Goal: Obtain resource: Obtain resource

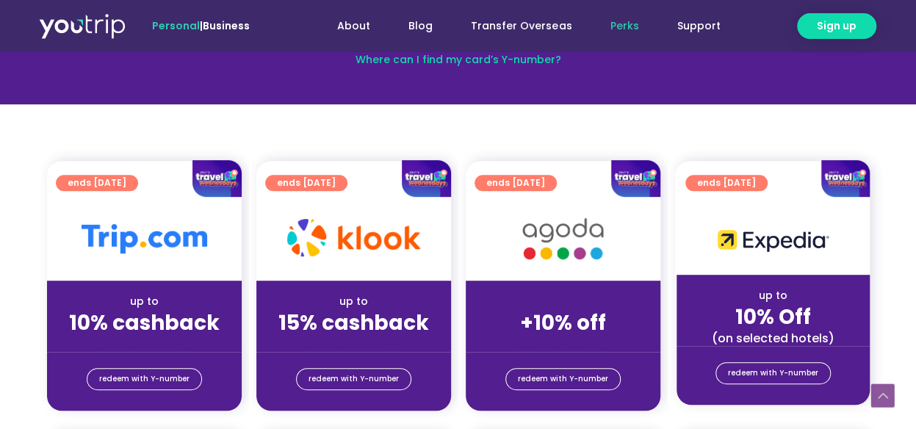
scroll to position [294, 0]
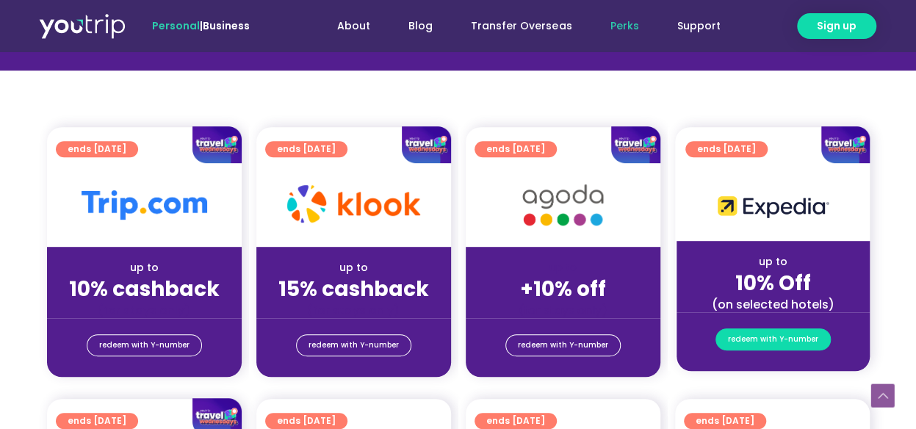
click at [782, 333] on span "redeem with Y-number" at bounding box center [773, 339] width 90 height 21
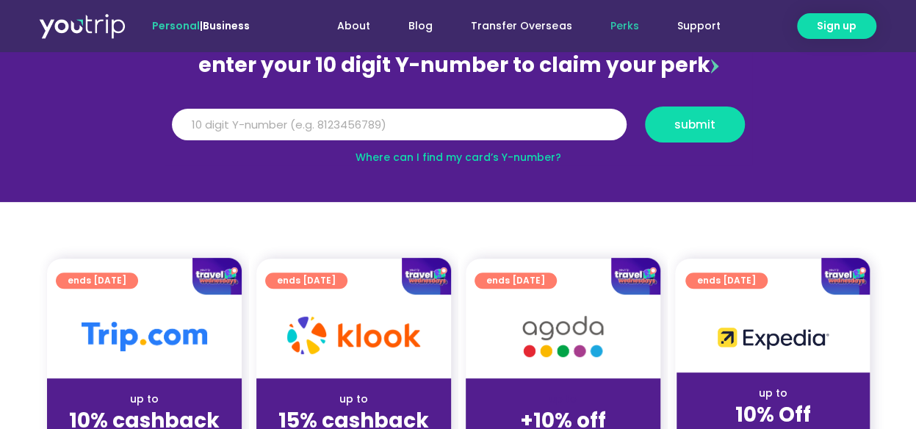
scroll to position [162, 0]
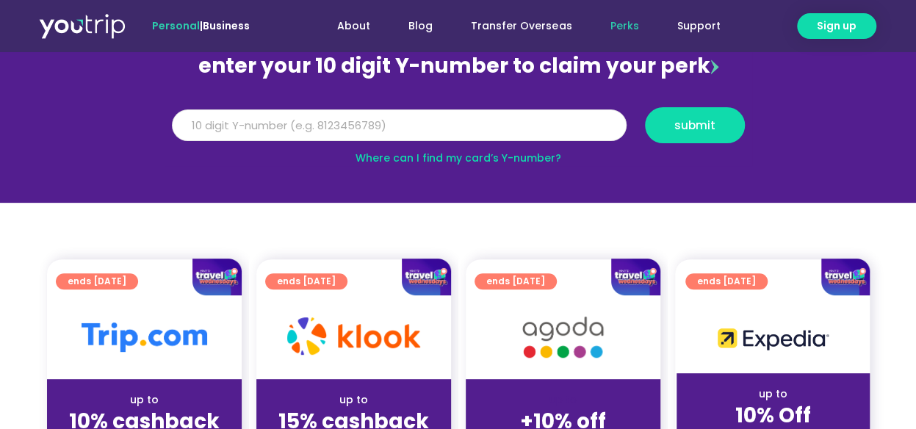
click at [342, 123] on input "Y Number" at bounding box center [399, 125] width 455 height 32
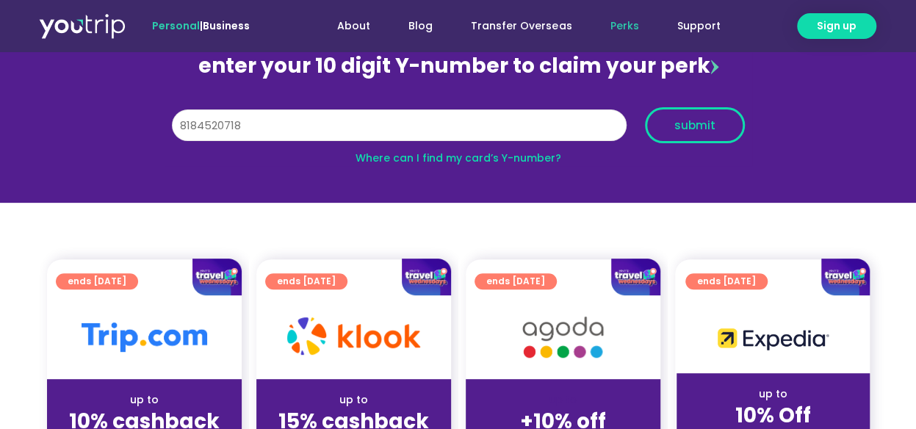
type input "8184520718"
click at [691, 123] on span "submit" at bounding box center [694, 125] width 41 height 11
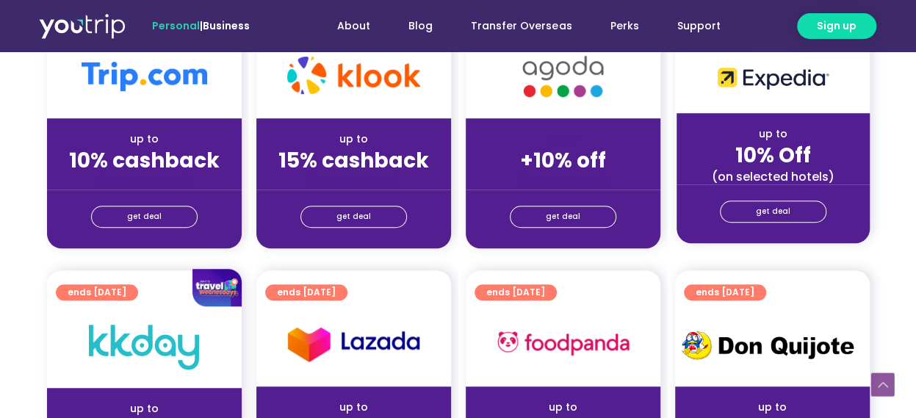
scroll to position [441, 0]
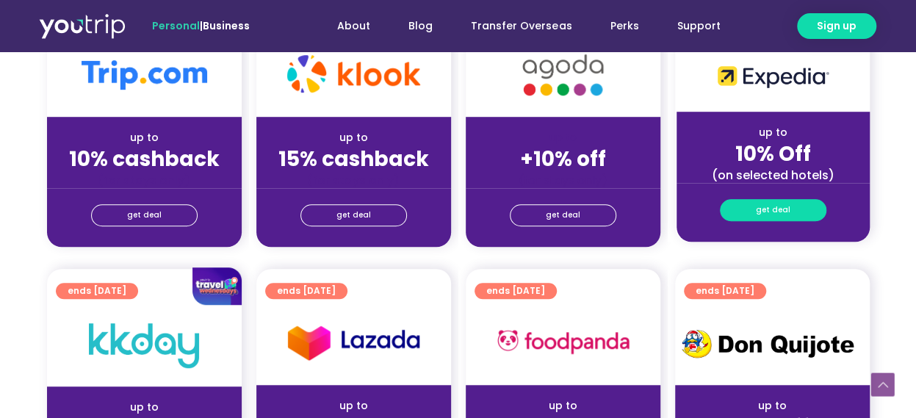
click at [782, 204] on span "get deal" at bounding box center [773, 210] width 35 height 21
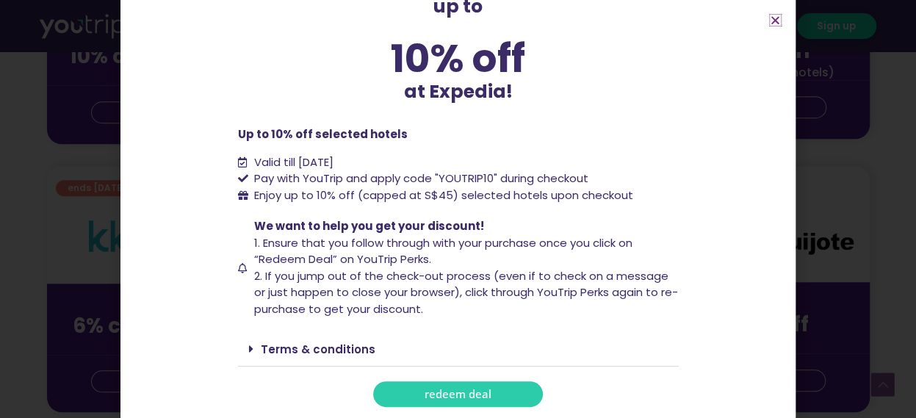
scroll to position [588, 0]
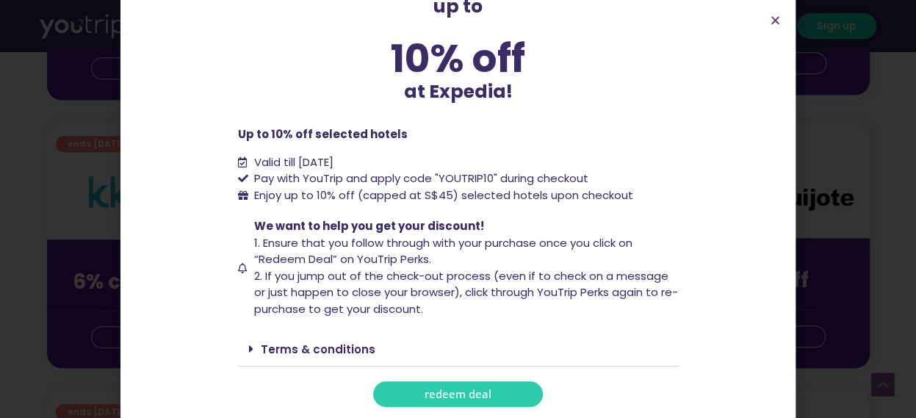
click at [451, 390] on span "redeem deal" at bounding box center [458, 394] width 67 height 11
